Goal: Find specific page/section: Find specific page/section

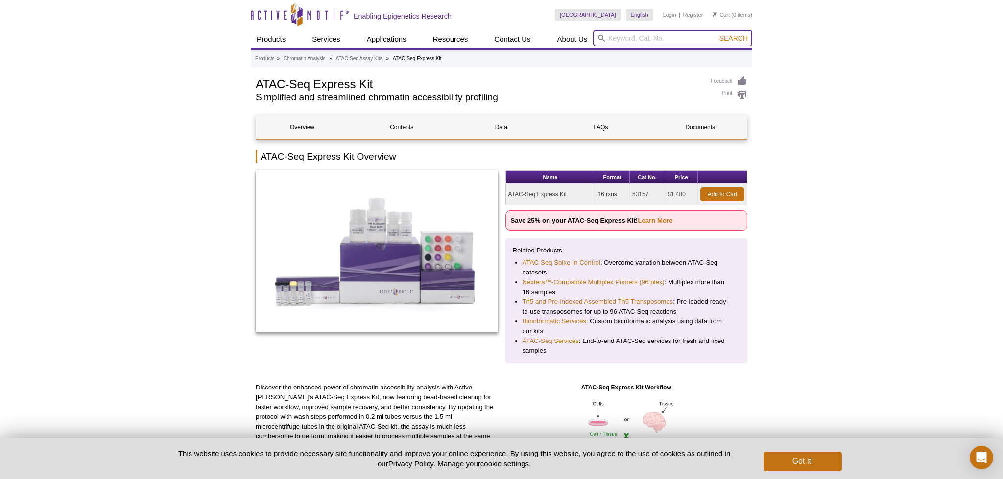
click at [628, 37] on input "search" at bounding box center [672, 38] width 159 height 17
paste input "53157"
type input "53157"
click at [716, 34] on button "Search" at bounding box center [733, 38] width 34 height 9
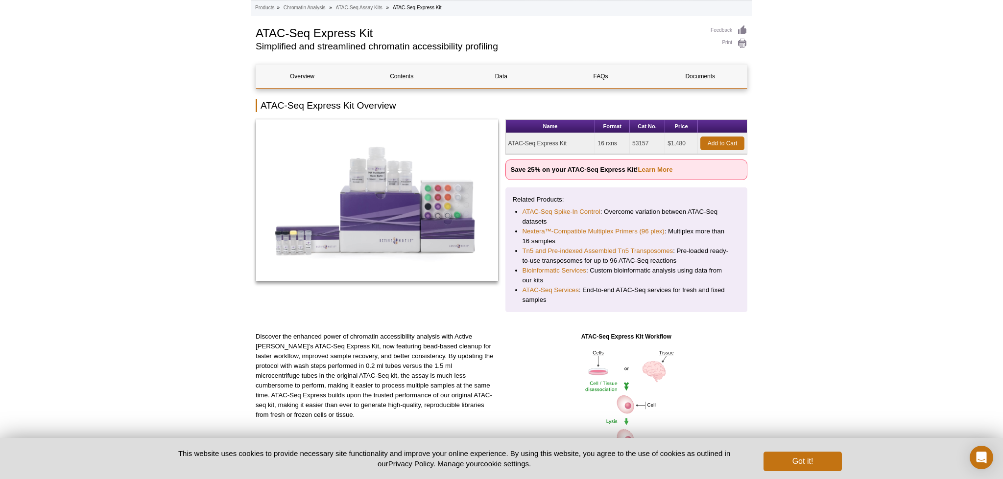
scroll to position [50, 0]
click at [600, 232] on link "Nextera™-Compatible Multiplex Primers (96 plex)" at bounding box center [593, 232] width 142 height 10
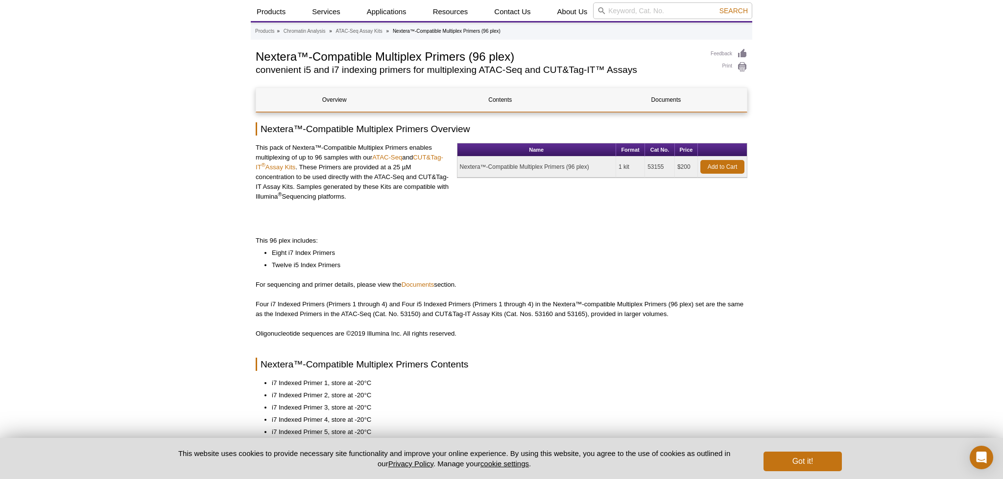
scroll to position [31, 0]
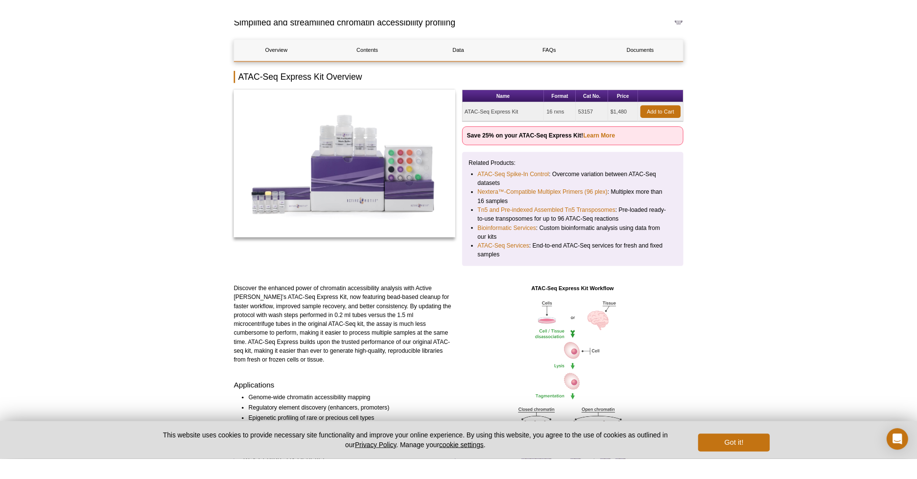
scroll to position [98, 0]
